Goal: Task Accomplishment & Management: Complete application form

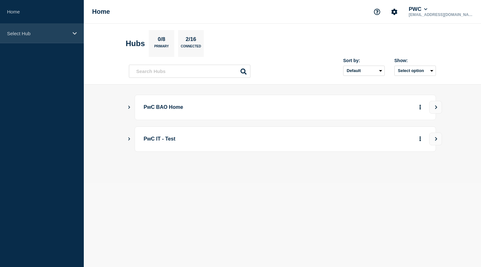
click at [47, 37] on div "Select Hub" at bounding box center [42, 34] width 84 height 20
click at [75, 35] on icon at bounding box center [75, 33] width 4 height 5
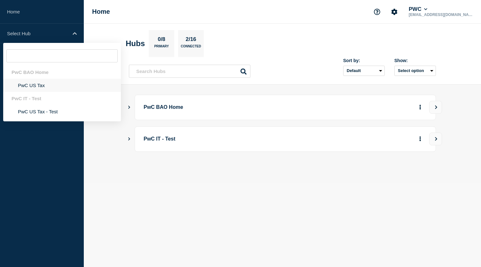
click at [35, 88] on li "PwC US Tax" at bounding box center [62, 85] width 118 height 13
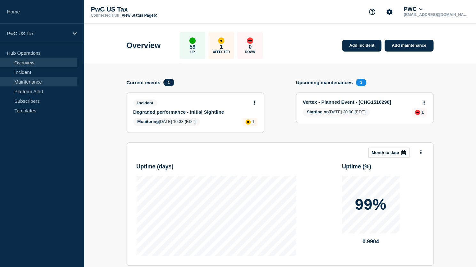
click at [30, 80] on link "Maintenance" at bounding box center [38, 82] width 77 height 10
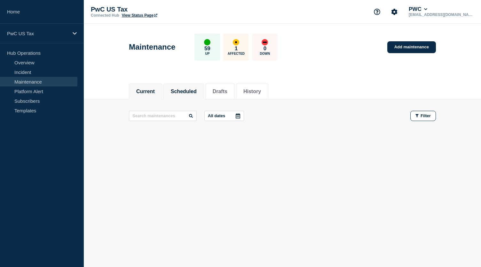
click at [193, 91] on button "Scheduled" at bounding box center [184, 92] width 26 height 6
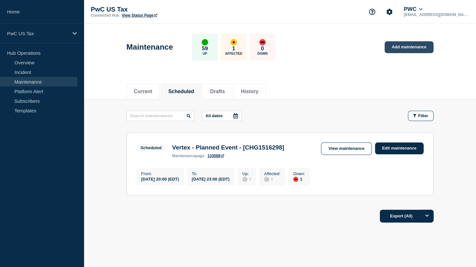
click at [404, 48] on link "Add maintenance" at bounding box center [409, 47] width 49 height 12
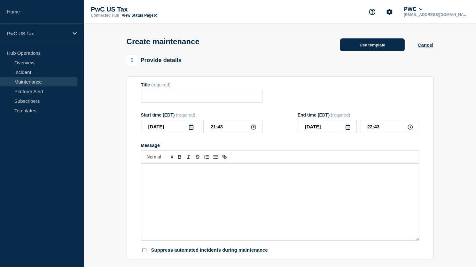
click at [358, 49] on button "Use template" at bounding box center [372, 44] width 65 height 13
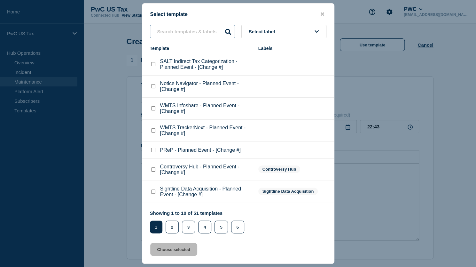
click at [175, 30] on input "text" at bounding box center [192, 31] width 85 height 13
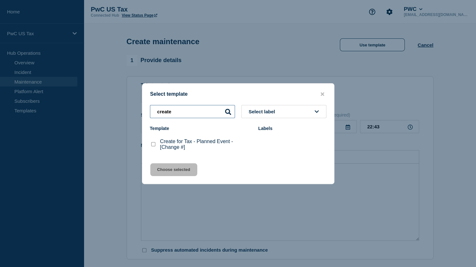
type input "create"
click at [154, 144] on checkbox"] "Create for Tax - Planned Event - [Change #] checkbox" at bounding box center [153, 144] width 4 height 4
checkbox checkbox"] "true"
click at [183, 171] on button "Choose selected" at bounding box center [173, 169] width 47 height 13
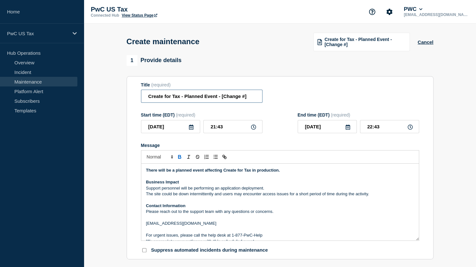
drag, startPoint x: 217, startPoint y: 96, endPoint x: 257, endPoint y: 99, distance: 39.8
click at [257, 99] on input "Create for Tax - Planned Event - [Change #]" at bounding box center [202, 96] width 122 height 13
type input "Create for Tax - Planned Event"
click at [190, 130] on icon at bounding box center [191, 126] width 5 height 5
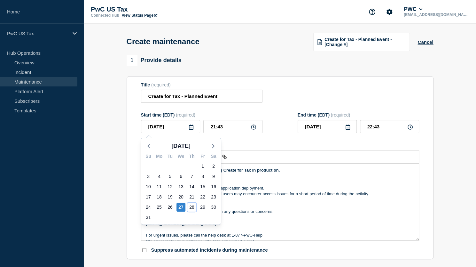
click at [193, 209] on div "28" at bounding box center [191, 206] width 9 height 9
type input "2025-08-28"
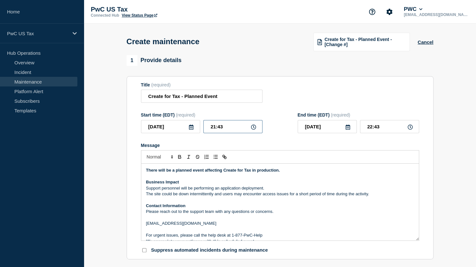
click at [214, 127] on input "21:43" at bounding box center [232, 126] width 59 height 13
click at [215, 126] on input "21:43" at bounding box center [232, 126] width 59 height 13
type input "13:43"
type input "14:43"
click at [225, 125] on input "13:43" at bounding box center [232, 126] width 59 height 13
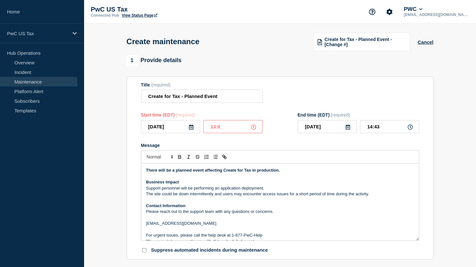
type input "13:00"
click at [373, 130] on input "14:00" at bounding box center [389, 126] width 59 height 13
type input "20:00"
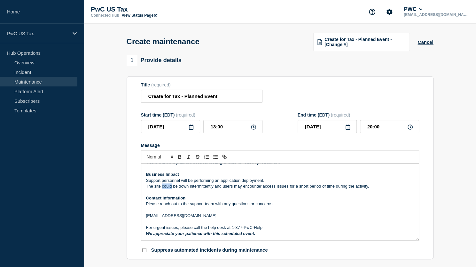
drag, startPoint x: 171, startPoint y: 188, endPoint x: 162, endPoint y: 189, distance: 9.0
click at [162, 189] on p "The site could be down intermittently and users may encounter access issues for…" at bounding box center [280, 186] width 268 height 6
drag, startPoint x: 185, startPoint y: 187, endPoint x: 209, endPoint y: 189, distance: 23.7
click at [209, 189] on p "The site will be down intermittently and users may encounter access issues for …" at bounding box center [280, 186] width 268 height 6
click at [146, 186] on p "The site will be down and users may encounter access issues for a short period …" at bounding box center [280, 186] width 268 height 6
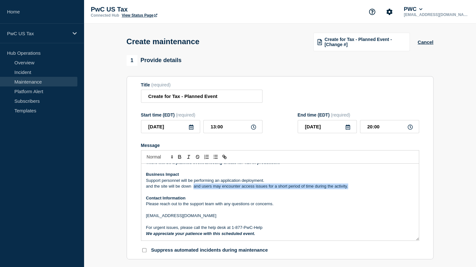
drag, startPoint x: 193, startPoint y: 188, endPoint x: 382, endPoint y: 187, distance: 188.7
click at [382, 187] on p "and the site will be down and users may encounter access issues for a short per…" at bounding box center [280, 186] width 268 height 6
click at [270, 182] on p "Support personnel will be performing an application deployment." at bounding box center [280, 180] width 268 height 6
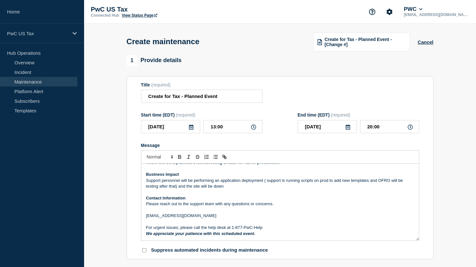
click at [392, 182] on p "Support personnel will be performing an application deployment ( support is run…" at bounding box center [280, 183] width 268 height 12
drag, startPoint x: 145, startPoint y: 188, endPoint x: 182, endPoint y: 187, distance: 36.5
click at [182, 187] on div "There will be a planned event affecting Create for Tax in production. Business …" at bounding box center [280, 201] width 278 height 77
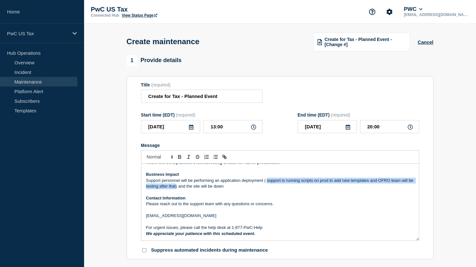
drag, startPoint x: 267, startPoint y: 181, endPoint x: 181, endPoint y: 189, distance: 86.1
click at [181, 189] on p "Support personnel will be performing an application deployment ( support is run…" at bounding box center [280, 183] width 268 height 12
copy p "support is running scripts on prod to add new templates and OFRO team will be t…"
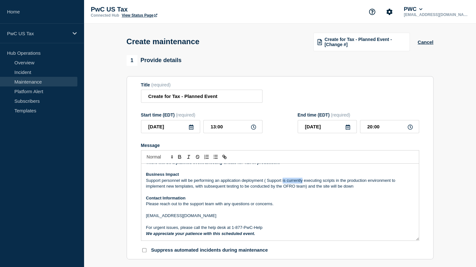
drag, startPoint x: 282, startPoint y: 181, endPoint x: 302, endPoint y: 181, distance: 19.8
click at [302, 181] on p "Support personnel will be performing an application deployment ( Support is cur…" at bounding box center [280, 183] width 268 height 12
click at [308, 183] on p "Support personnel will be performing an application deployment ( Support will e…" at bounding box center [280, 183] width 268 height 12
drag, startPoint x: 189, startPoint y: 188, endPoint x: 204, endPoint y: 188, distance: 14.4
click at [204, 188] on p "Support personnel will be performing an application deployment ( Support will e…" at bounding box center [280, 183] width 268 height 12
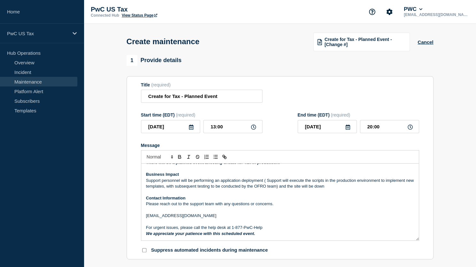
click at [206, 186] on p "Support personnel will be performing an application deployment ( Support will e…" at bounding box center [280, 183] width 268 height 12
click at [184, 186] on p "Support personnel will be performing an application deployment ( Support will e…" at bounding box center [280, 183] width 268 height 12
copy p "subsequent"
click at [328, 218] on p "us_it_ops_tax_onlineengagemetletter_support@pwc.com" at bounding box center [280, 216] width 268 height 6
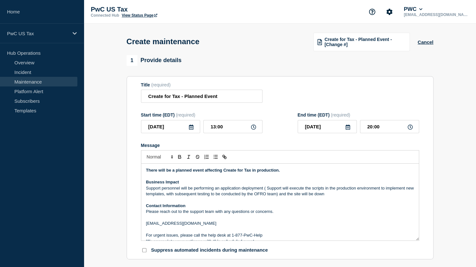
click at [282, 190] on p "Support personnel will be performing an application deployment ( Support will e…" at bounding box center [280, 191] width 268 height 12
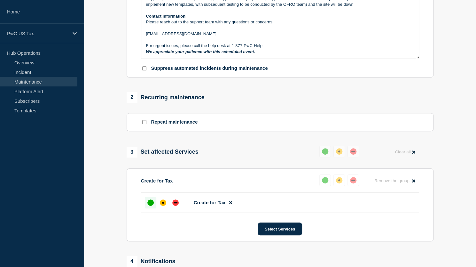
scroll to position [192, 0]
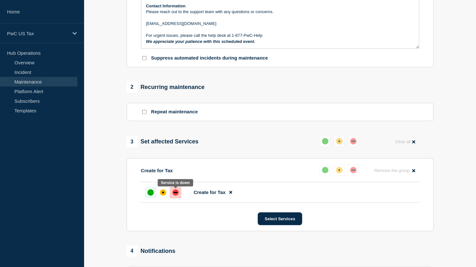
click at [176, 190] on div at bounding box center [176, 192] width 12 height 12
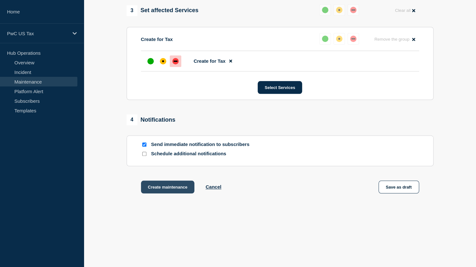
click at [166, 187] on button "Create maintenance" at bounding box center [168, 186] width 54 height 13
